Goal: Information Seeking & Learning: Learn about a topic

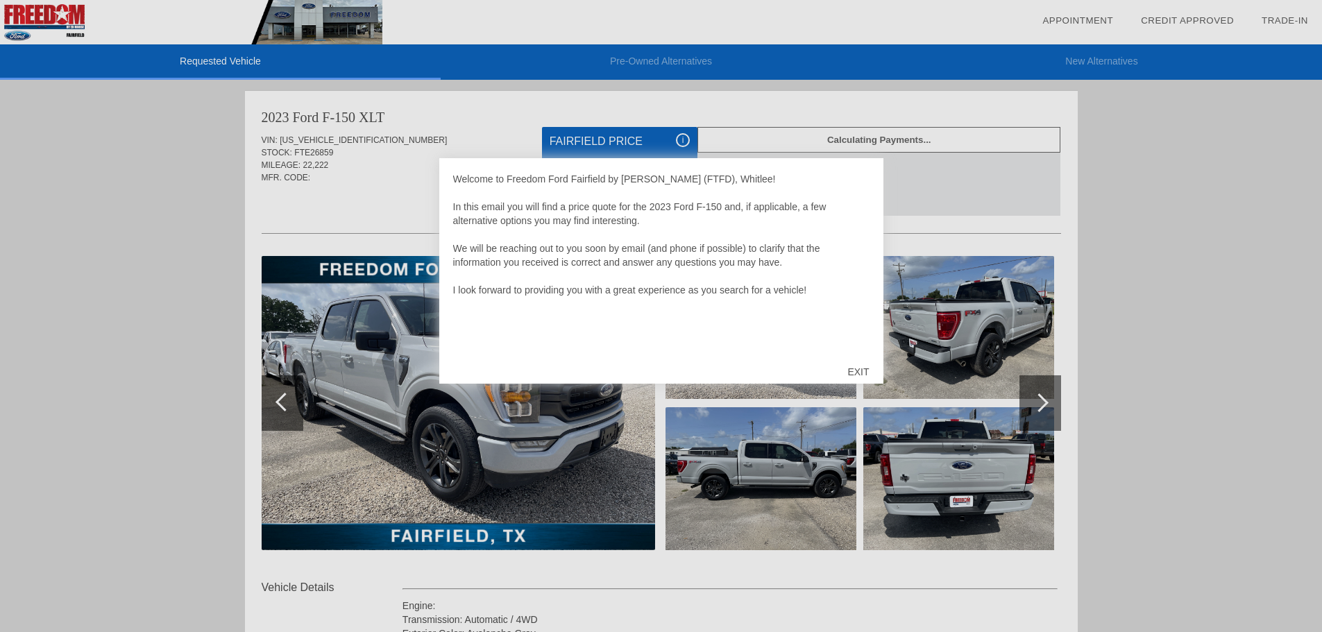
click at [852, 375] on div "EXIT" at bounding box center [857, 372] width 49 height 42
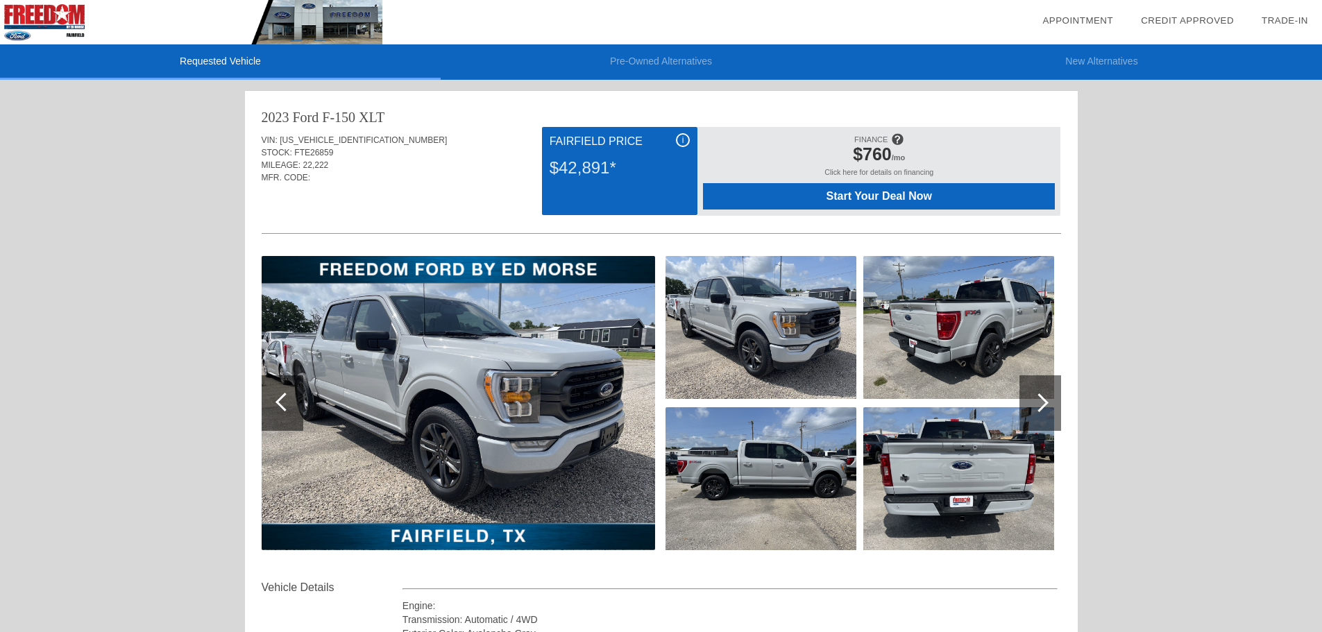
click at [897, 137] on span at bounding box center [897, 139] width 12 height 23
click at [903, 134] on span at bounding box center [897, 139] width 12 height 23
click at [898, 138] on span at bounding box center [897, 139] width 12 height 23
click at [894, 144] on span at bounding box center [897, 139] width 12 height 23
click at [894, 134] on span at bounding box center [897, 139] width 12 height 23
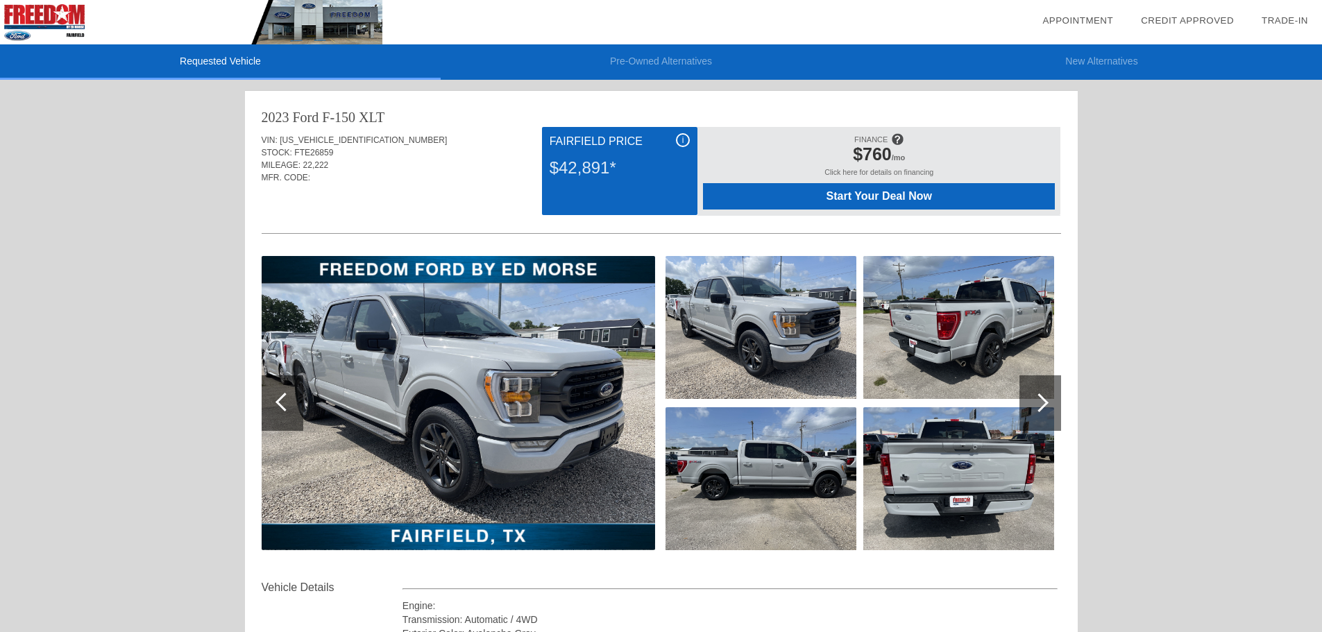
click at [895, 135] on span at bounding box center [897, 139] width 12 height 23
click at [894, 137] on span at bounding box center [897, 139] width 12 height 23
click at [684, 136] on div "i" at bounding box center [683, 140] width 14 height 14
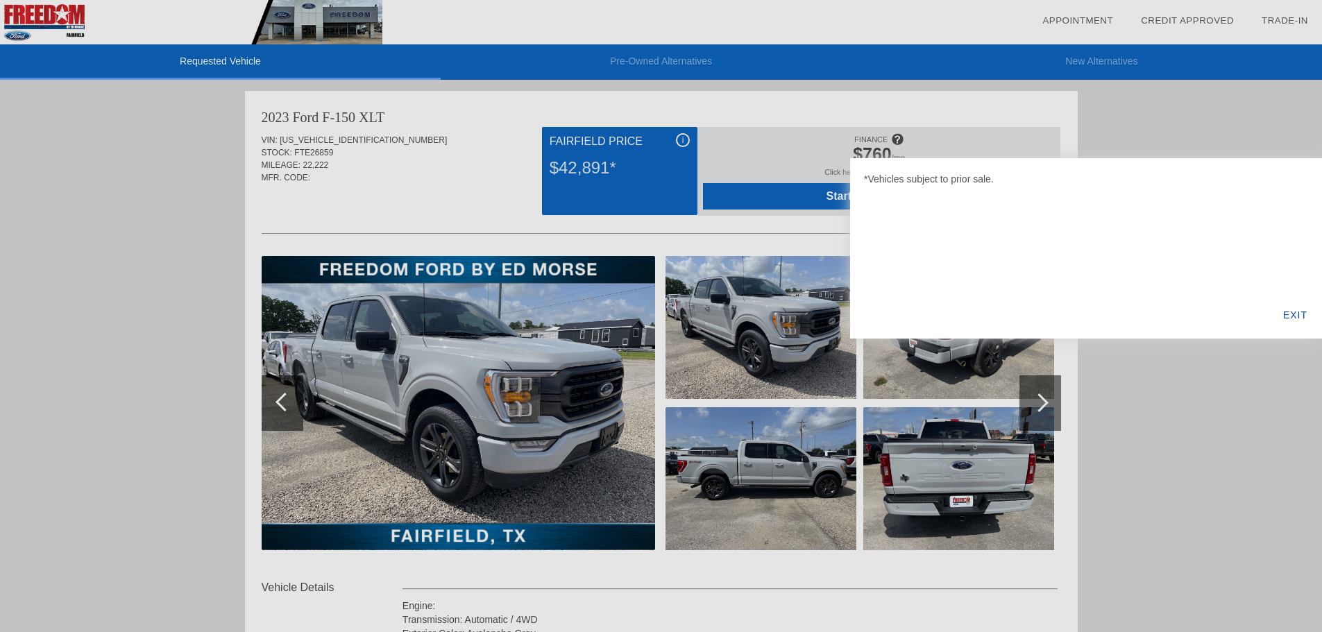
click at [1241, 422] on div at bounding box center [661, 316] width 1322 height 632
click at [1286, 312] on div "EXIT" at bounding box center [1294, 314] width 53 height 47
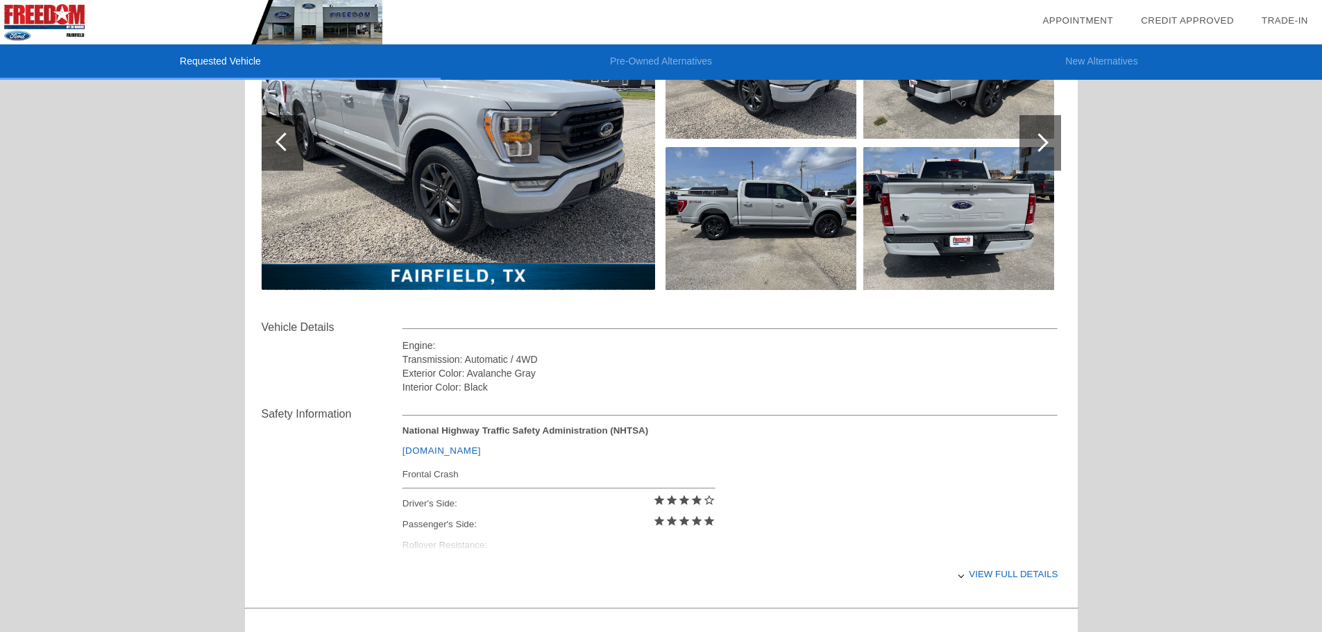
scroll to position [416, 0]
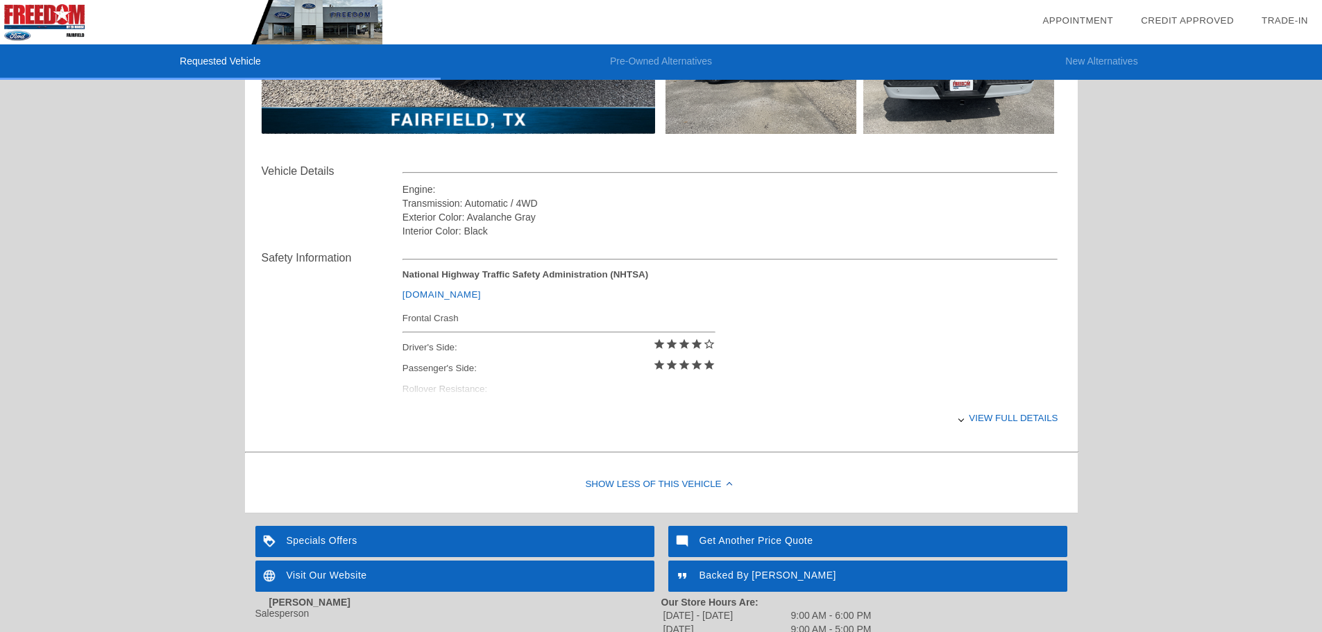
click at [993, 418] on div "View full details" at bounding box center [730, 418] width 656 height 34
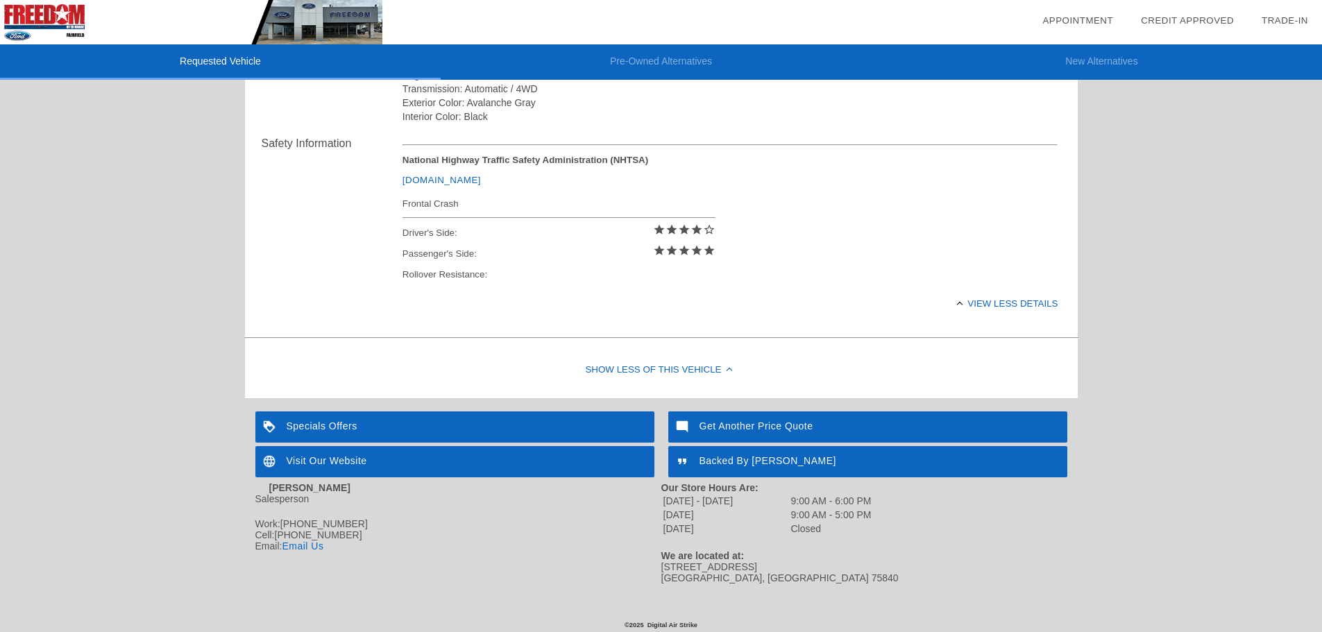
scroll to position [534, 0]
